Goal: Information Seeking & Learning: Understand process/instructions

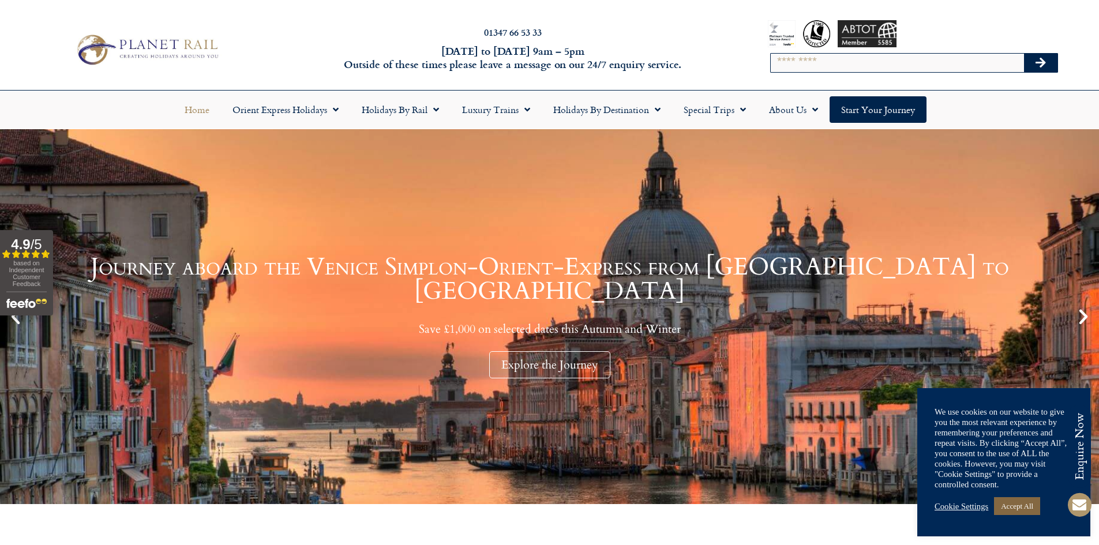
click at [1020, 503] on link "Accept All" at bounding box center [1017, 506] width 46 height 18
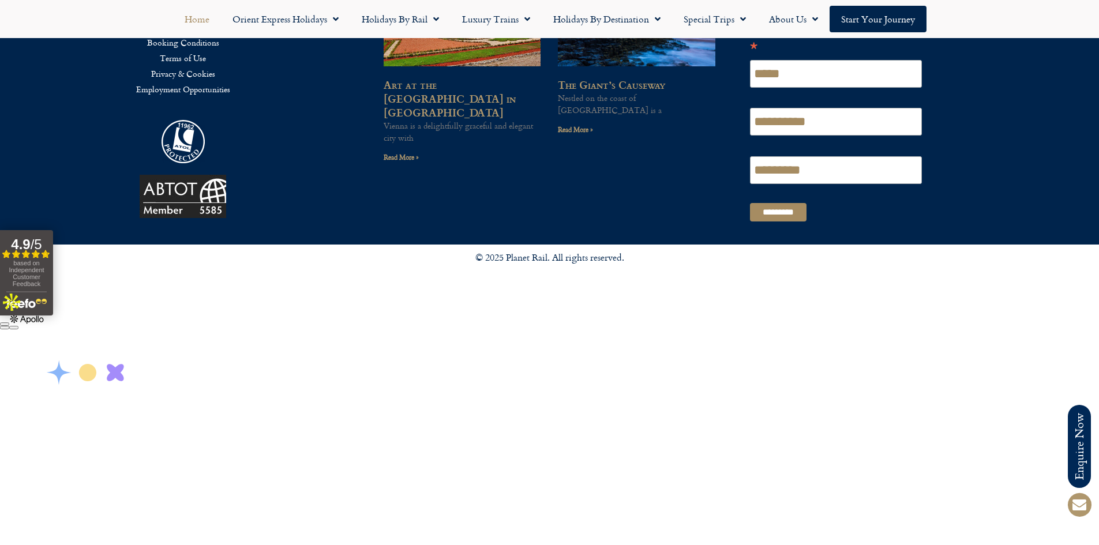
scroll to position [3046, 0]
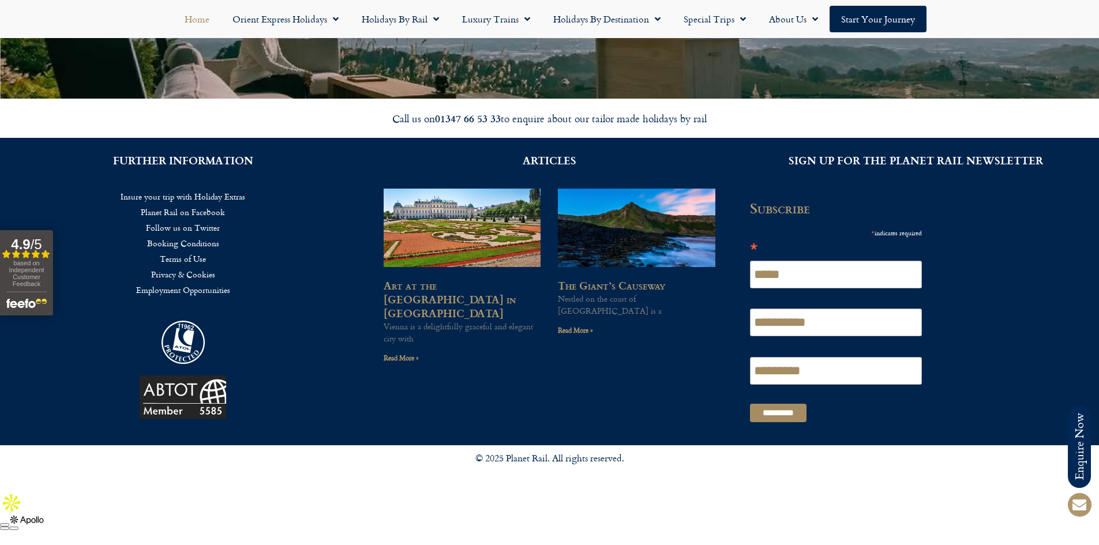
click at [197, 276] on link "Privacy & Cookies" at bounding box center [183, 274] width 332 height 16
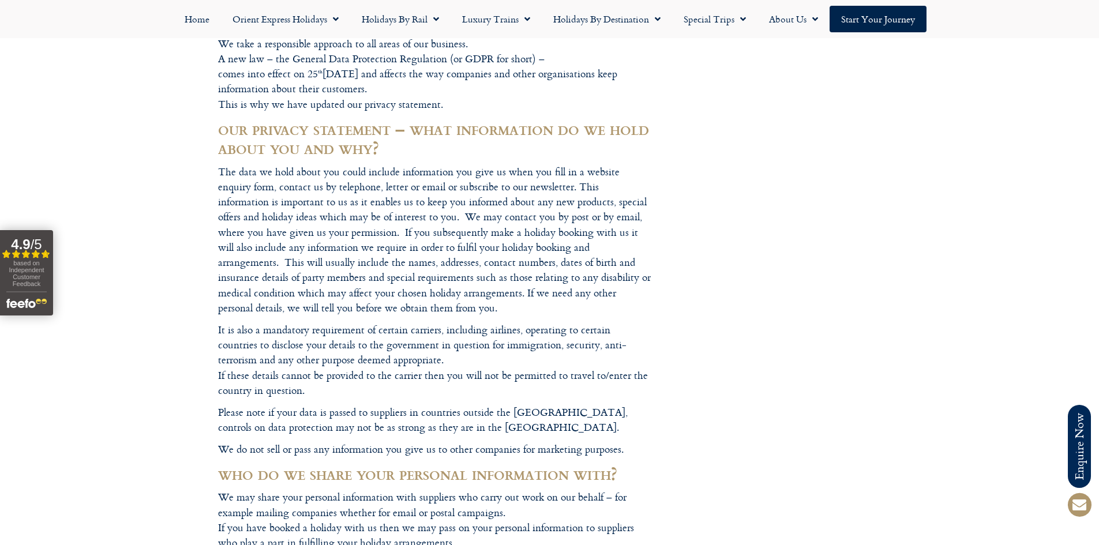
scroll to position [298, 0]
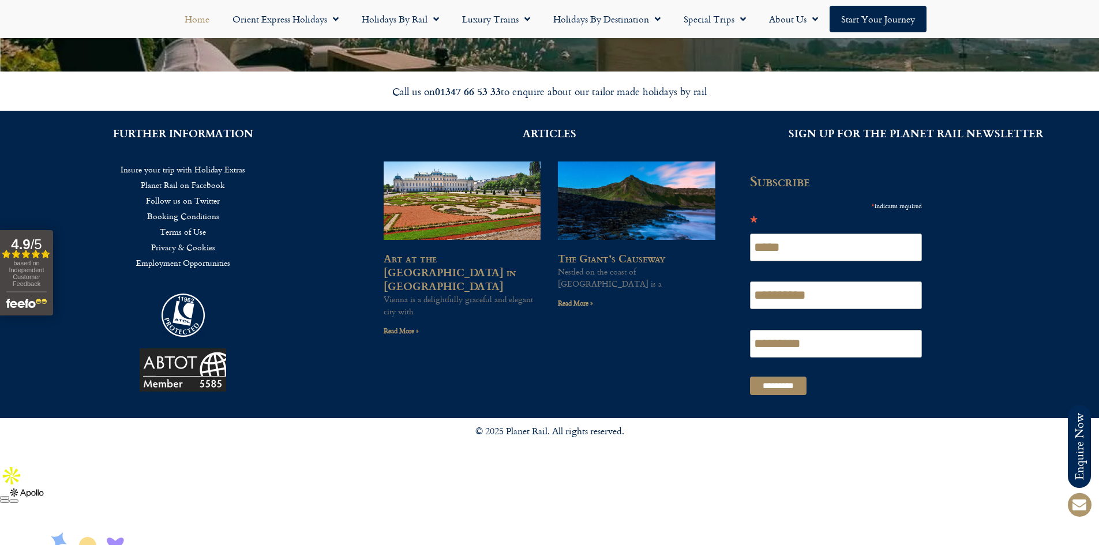
click at [194, 216] on link "Booking Conditions" at bounding box center [183, 216] width 332 height 16
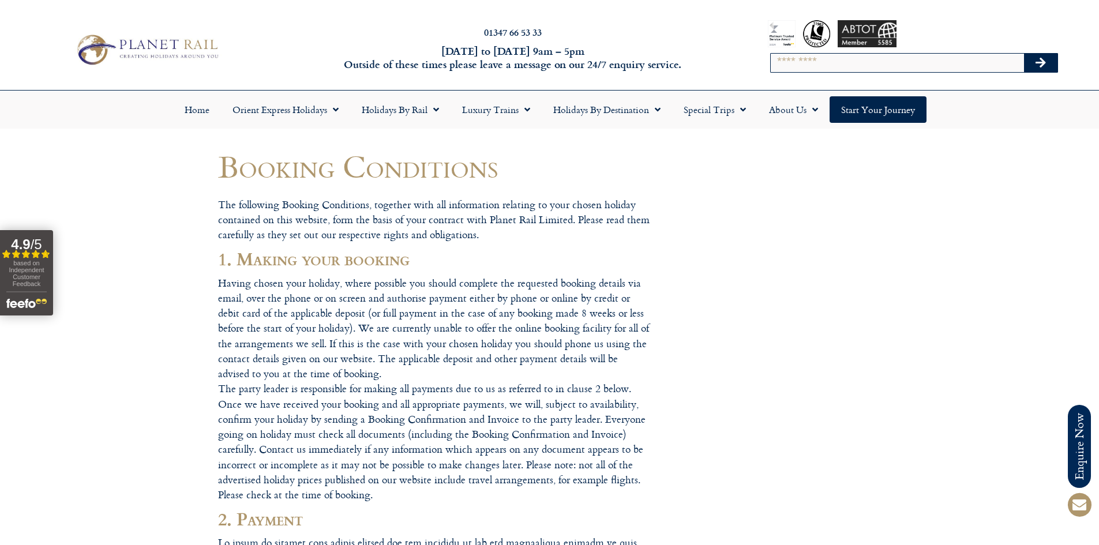
drag, startPoint x: 569, startPoint y: 218, endPoint x: 490, endPoint y: 217, distance: 79.0
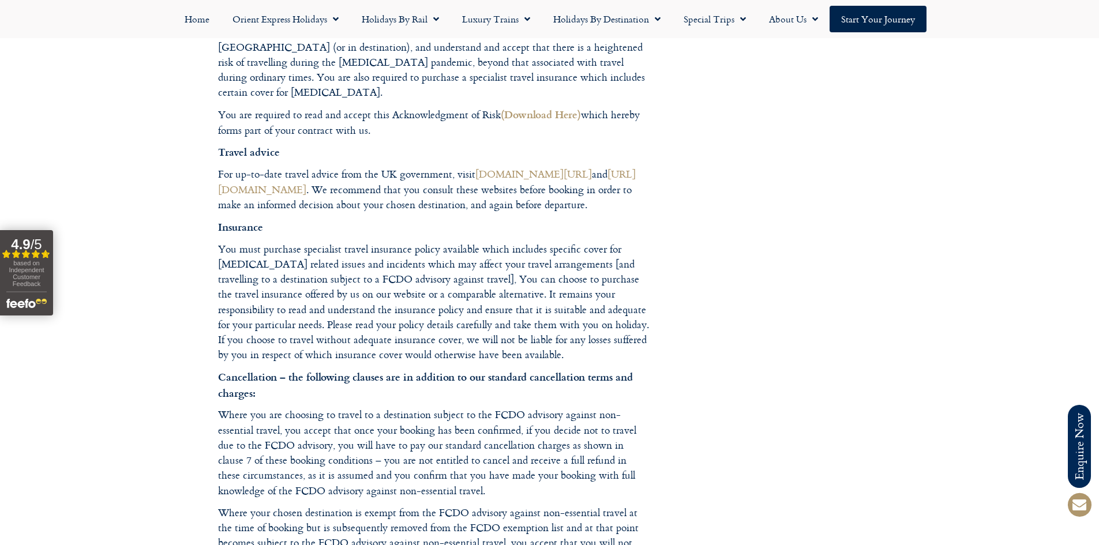
scroll to position [8885, 0]
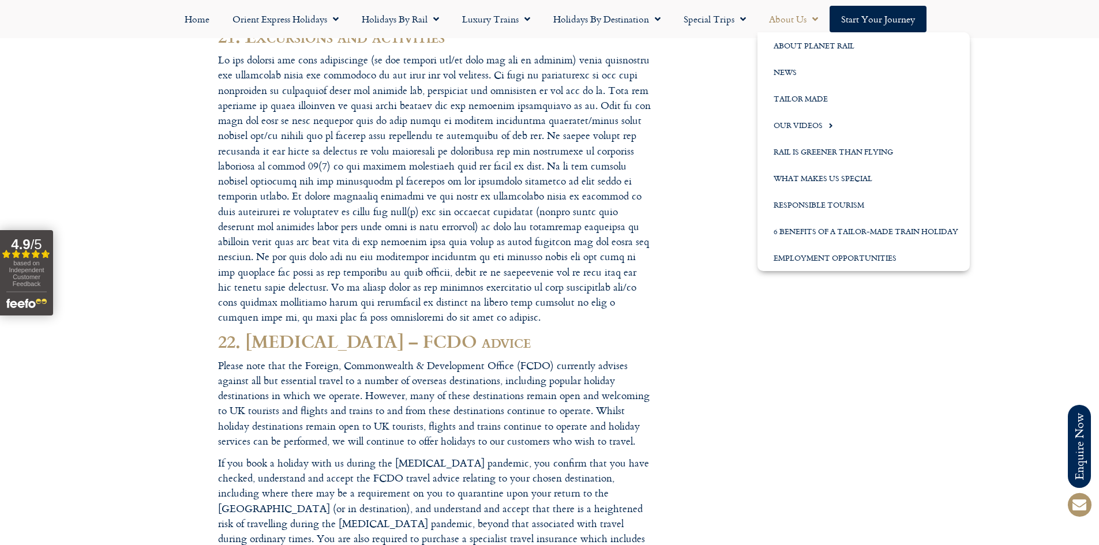
click at [812, 16] on span "Menu" at bounding box center [812, 19] width 12 height 21
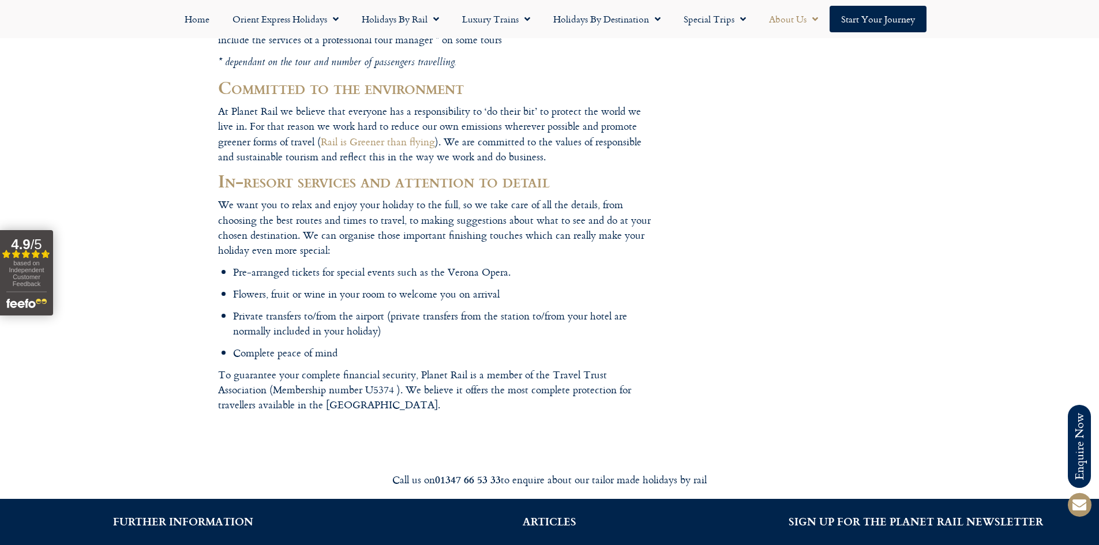
scroll to position [1672, 0]
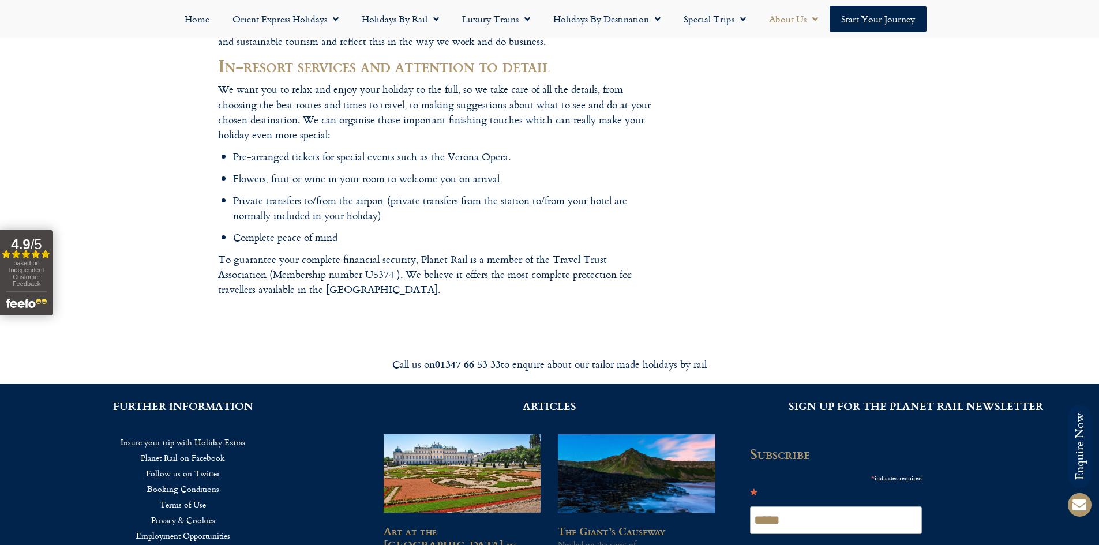
drag, startPoint x: 394, startPoint y: 210, endPoint x: 299, endPoint y: 222, distance: 95.9
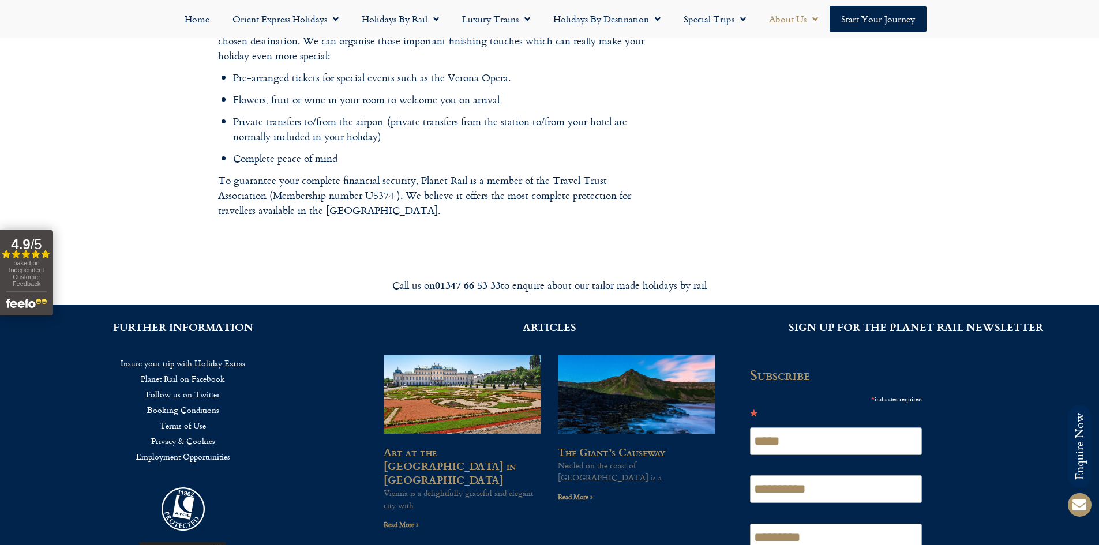
scroll to position [1809, 0]
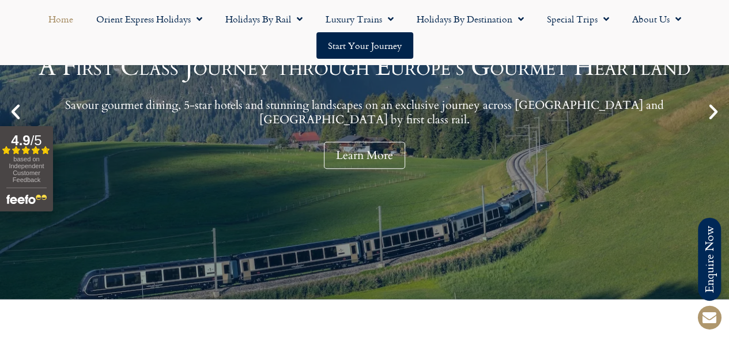
scroll to position [519, 0]
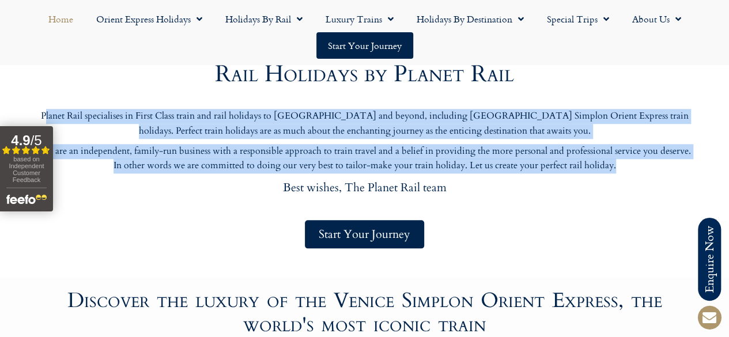
drag, startPoint x: 47, startPoint y: 111, endPoint x: 632, endPoint y: 165, distance: 587.8
click at [632, 165] on div "Planet Rail specialises in First Class train and rail holidays to [GEOGRAPHIC_D…" at bounding box center [364, 159] width 657 height 100
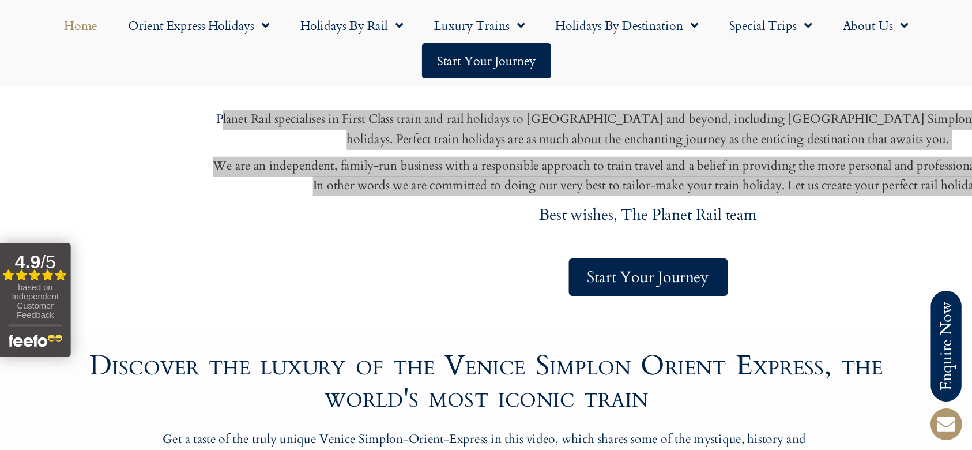
scroll to position [518, 0]
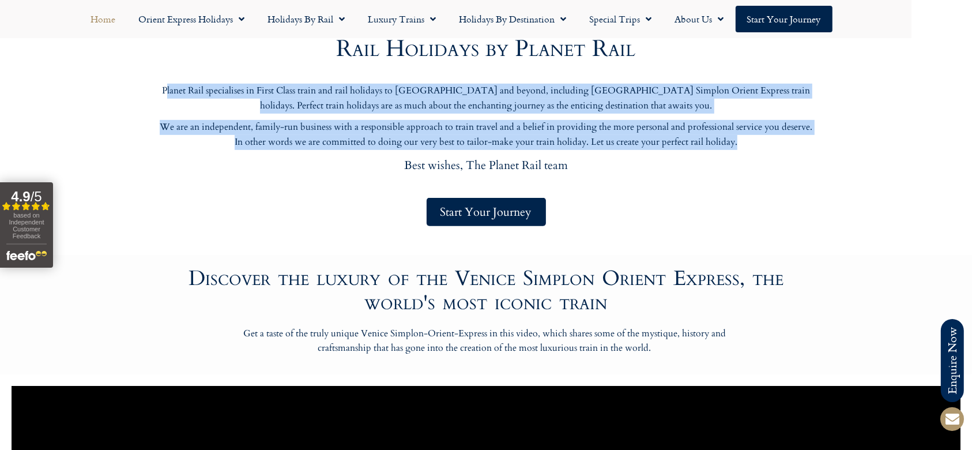
drag, startPoint x: 23, startPoint y: 137, endPoint x: 626, endPoint y: 240, distance: 611.4
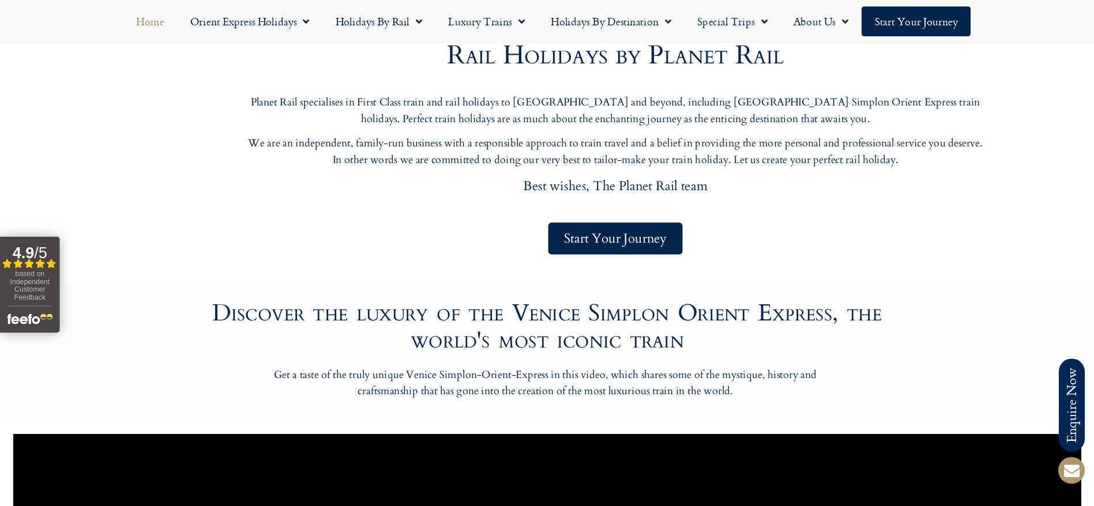
scroll to position [519, 0]
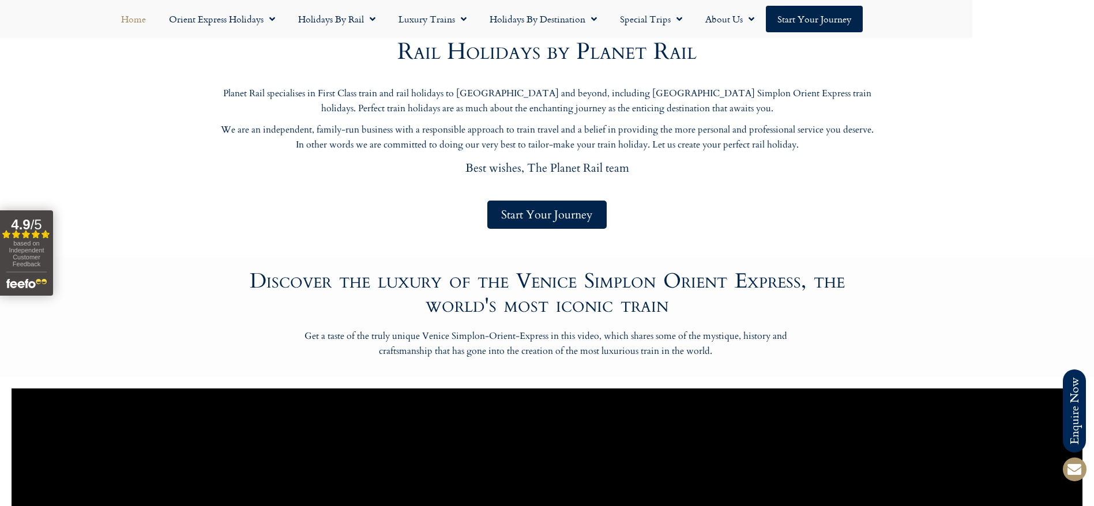
drag, startPoint x: 212, startPoint y: 170, endPoint x: 766, endPoint y: 276, distance: 564.9
click at [729, 276] on h2 "Discover the luxury of the Venice Simplon Orient Express, the world's most icon…" at bounding box center [547, 293] width 634 height 48
